Goal: Information Seeking & Learning: Learn about a topic

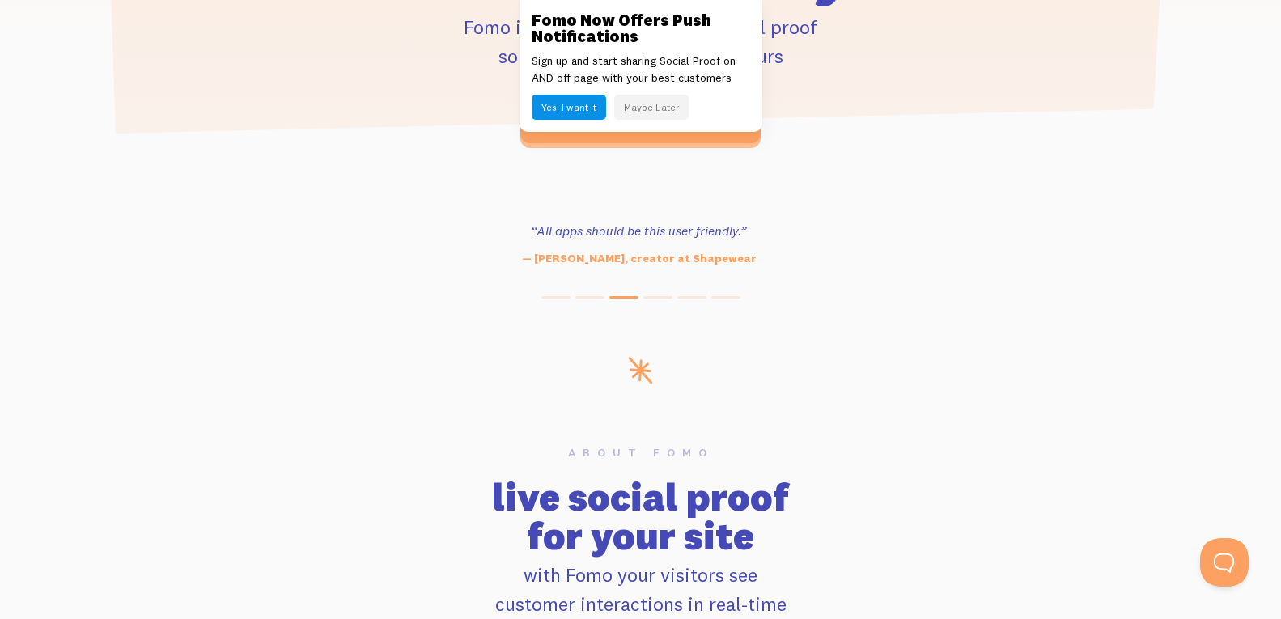
scroll to position [704, 0]
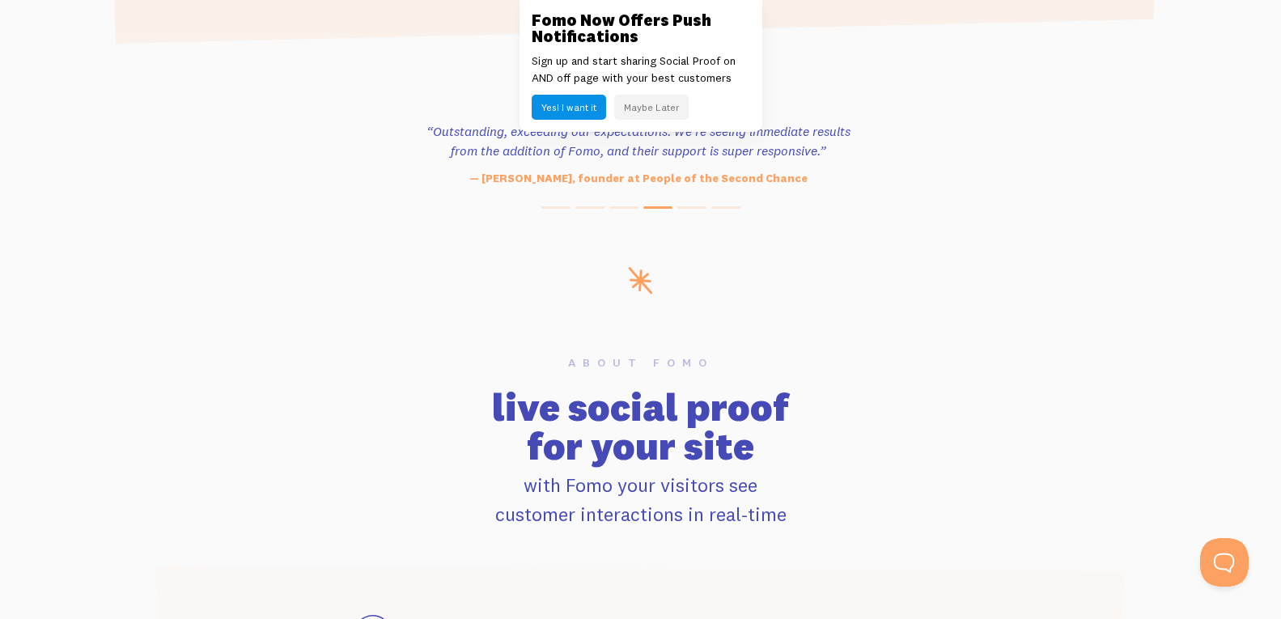
click at [571, 7] on div "Fomo Now Offers Push Notifications Sign up and start sharing Social Proof on AN…" at bounding box center [641, 66] width 243 height 132
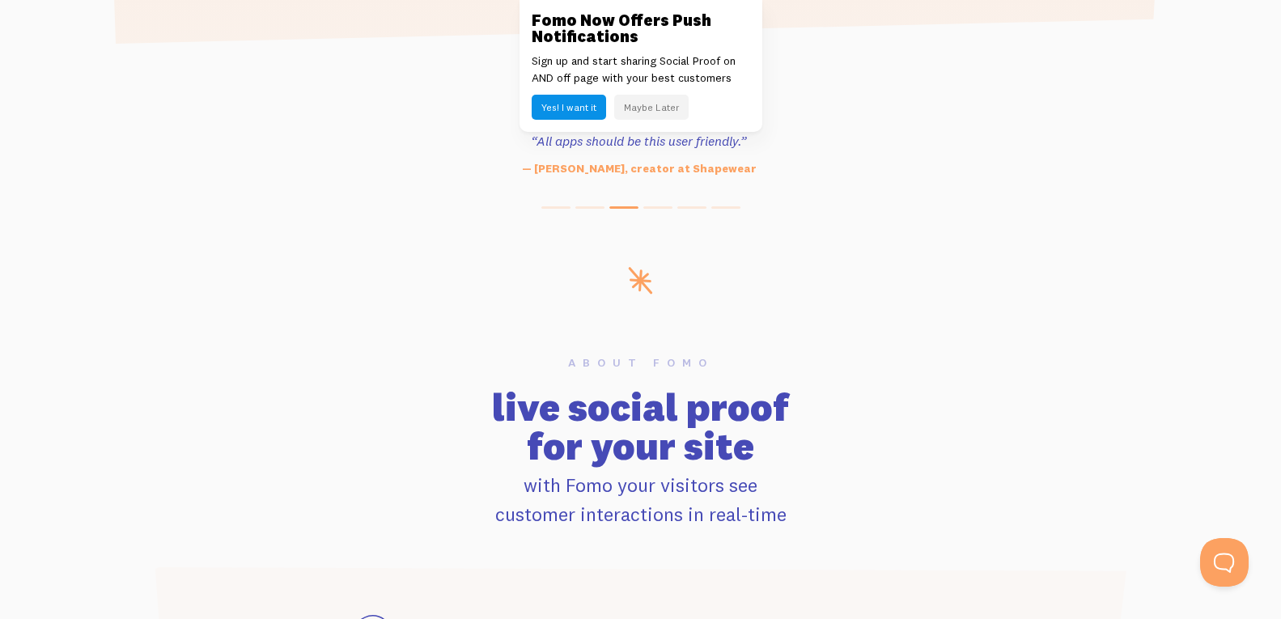
click at [53, 309] on link at bounding box center [640, 309] width 1281 height 619
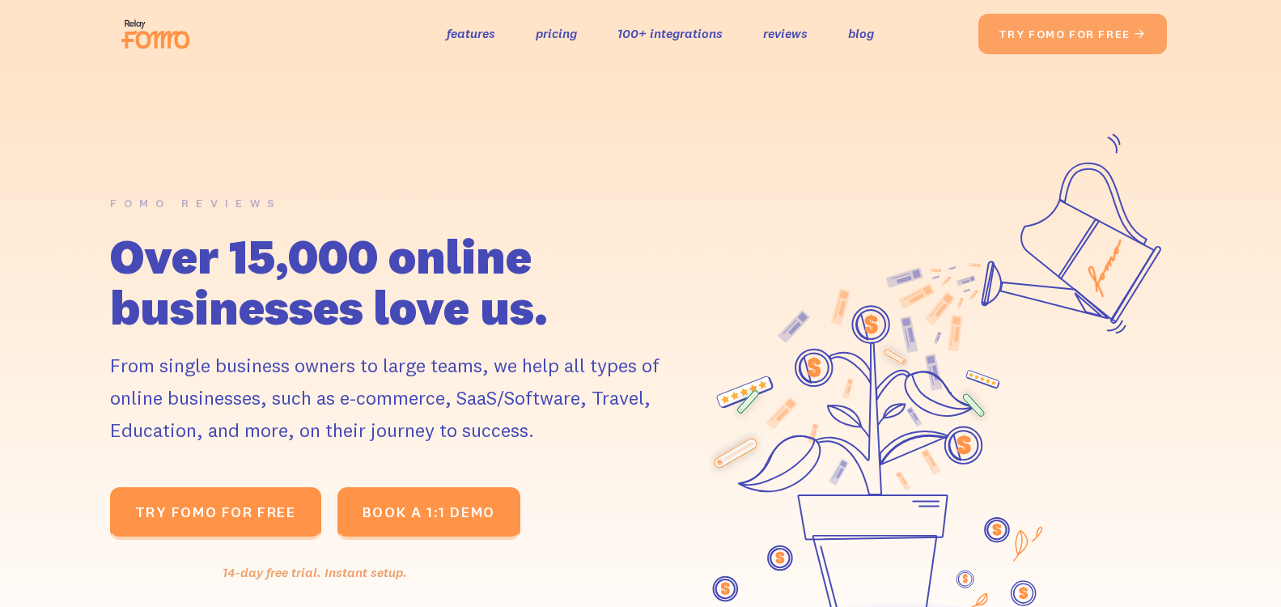
scroll to position [22, 0]
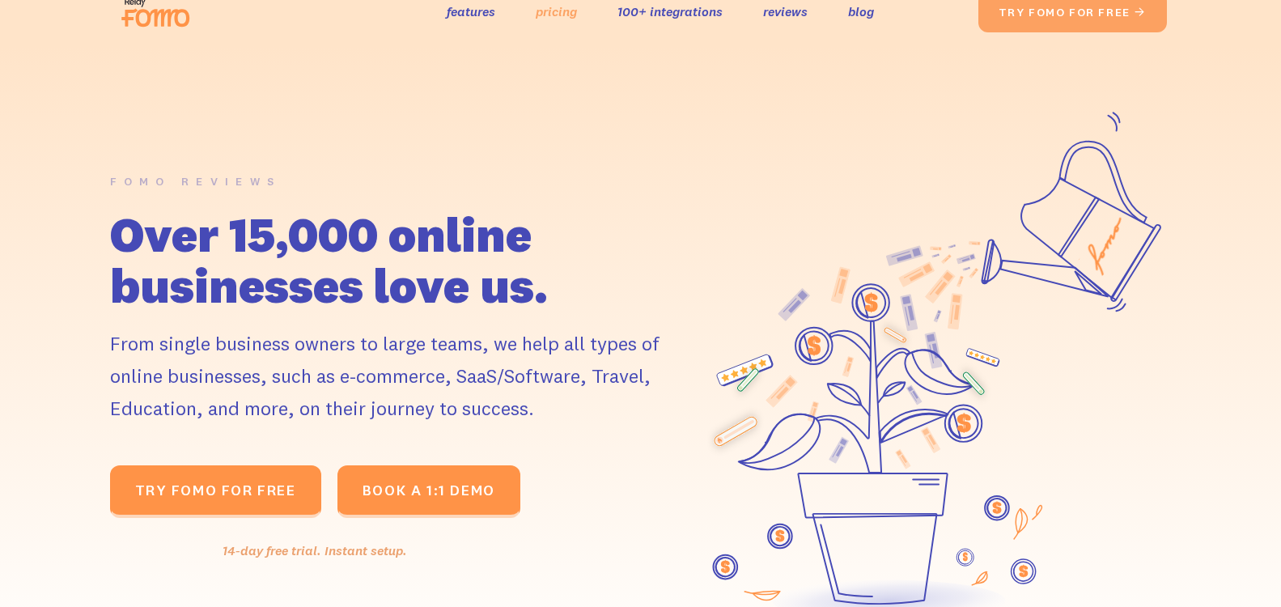
click at [540, 11] on link "pricing" at bounding box center [556, 11] width 41 height 23
